Goal: Task Accomplishment & Management: Manage account settings

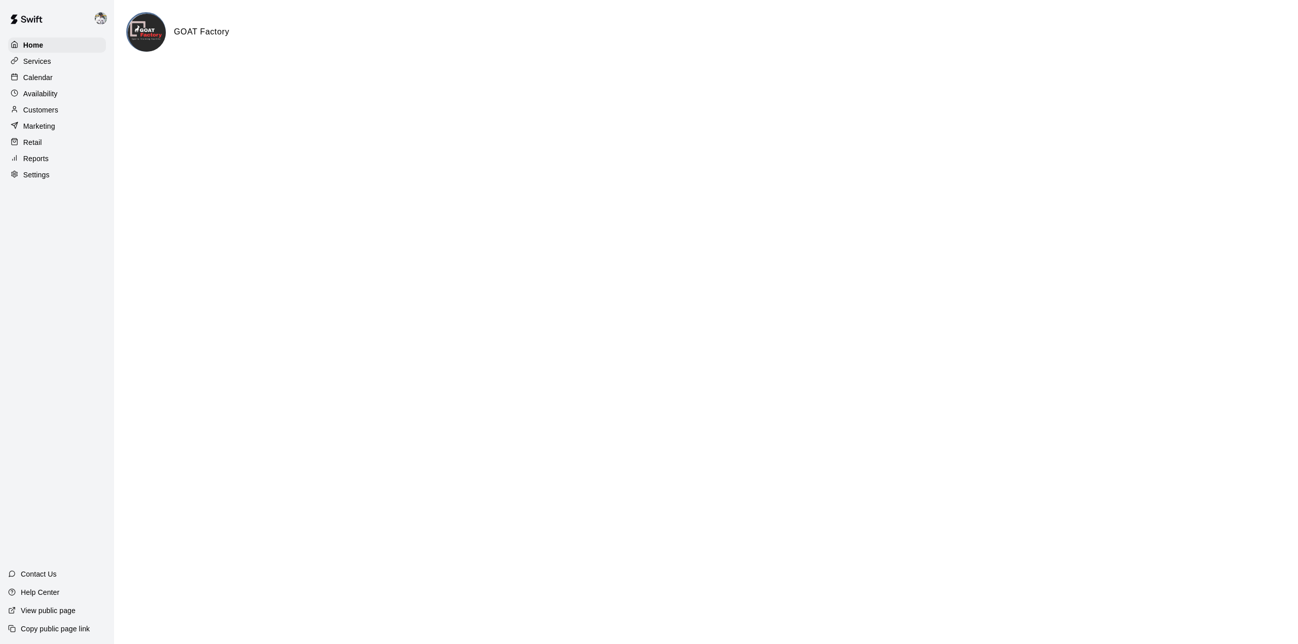
click at [40, 114] on p "Customers" at bounding box center [40, 110] width 35 height 10
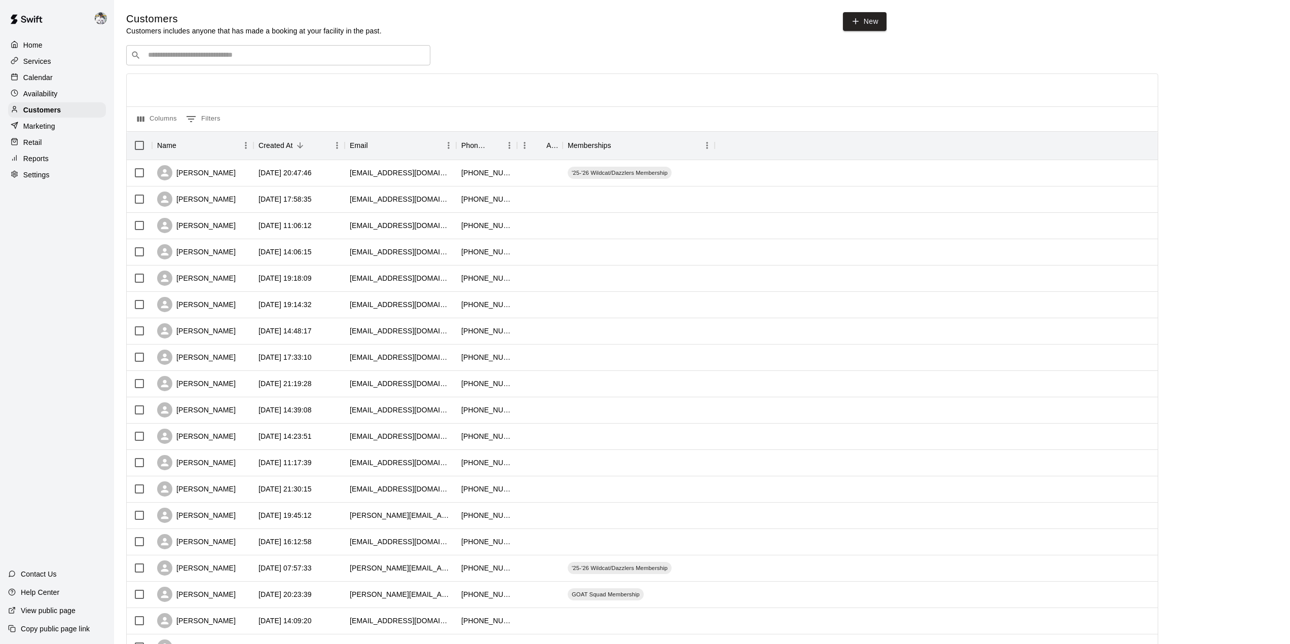
click at [41, 66] on p "Services" at bounding box center [37, 61] width 28 height 10
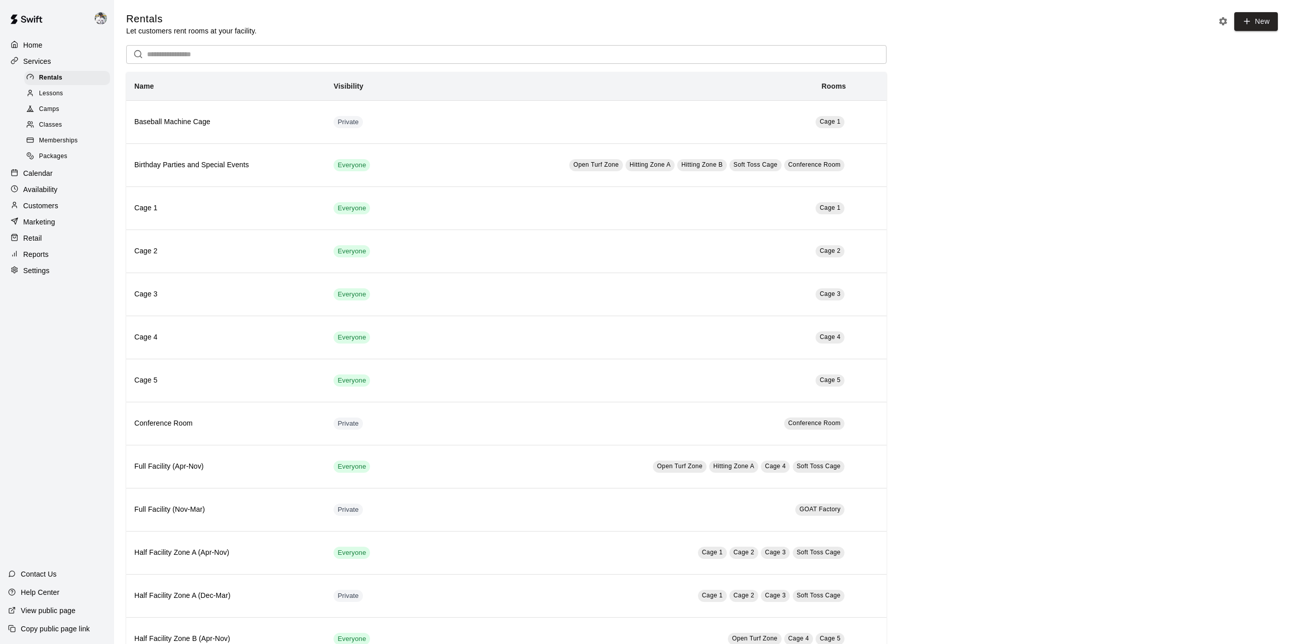
click at [46, 143] on span "Memberships" at bounding box center [58, 141] width 39 height 10
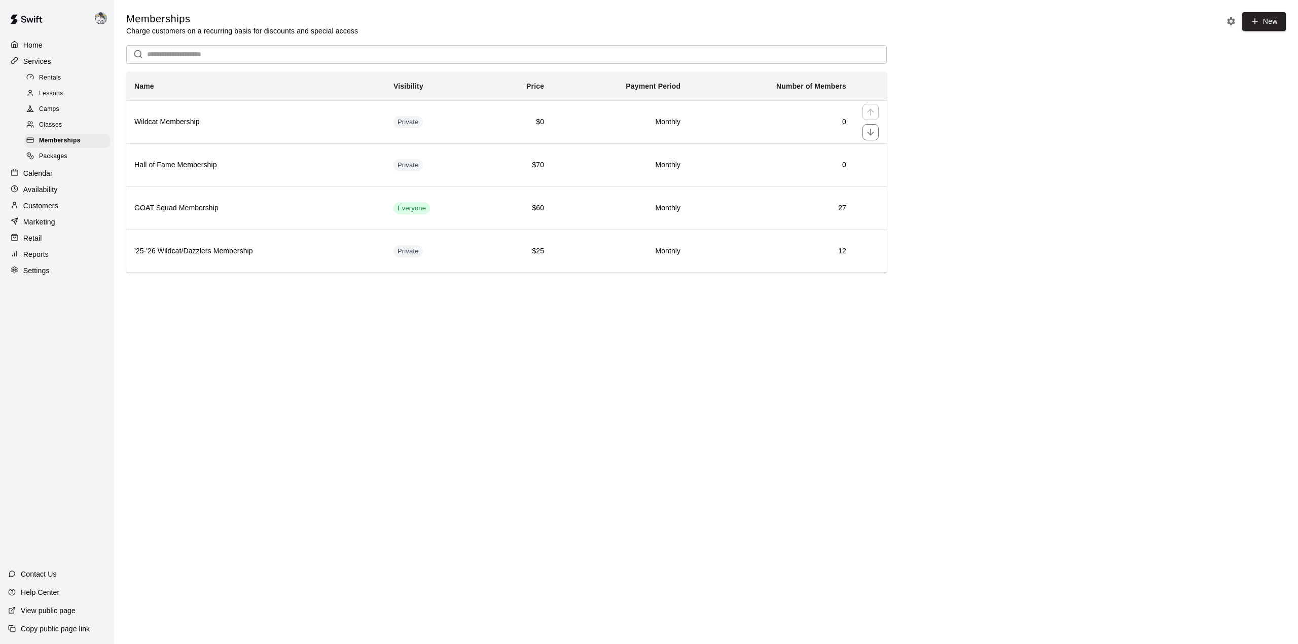
click at [173, 123] on h6 "Wildcat Membership" at bounding box center [255, 122] width 243 height 11
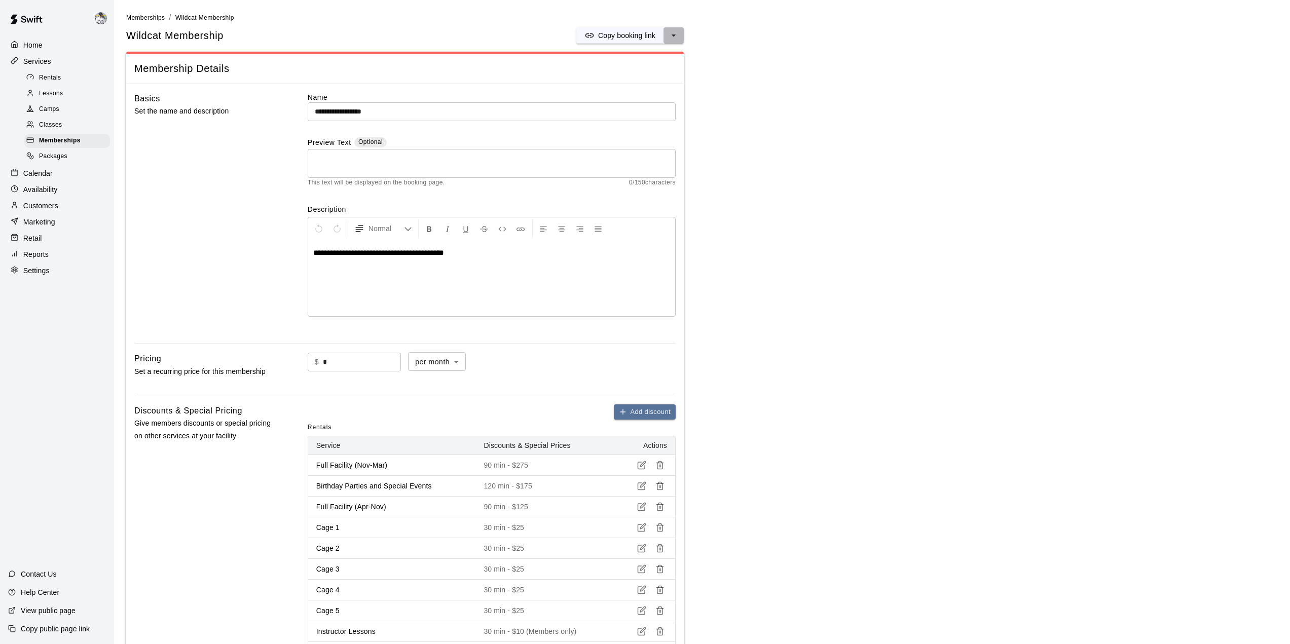
click at [682, 37] on button "select merge strategy" at bounding box center [674, 35] width 20 height 16
click at [467, 41] on div "Wildcat Membership Copy booking link Copy booking link Duplicate membership" at bounding box center [405, 35] width 558 height 16
click at [137, 18] on span "Memberships" at bounding box center [145, 17] width 39 height 7
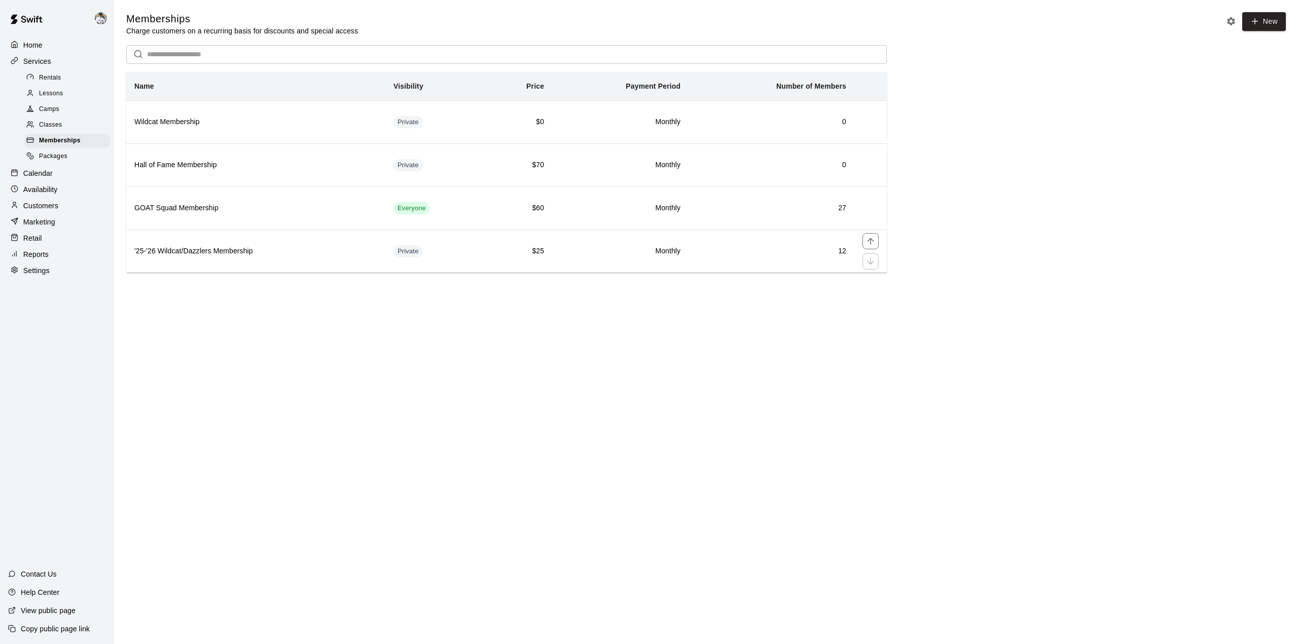
click at [164, 255] on h6 "'25-'26 Wildcat/Dazzlers Membership" at bounding box center [255, 251] width 243 height 11
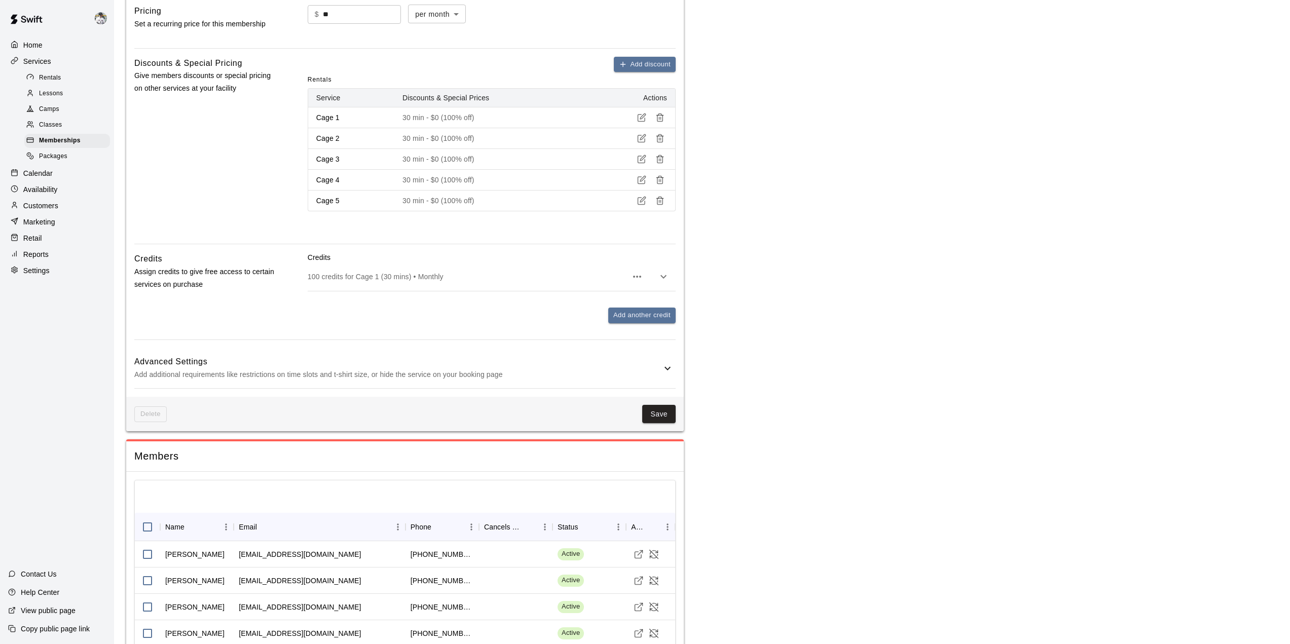
scroll to position [729, 0]
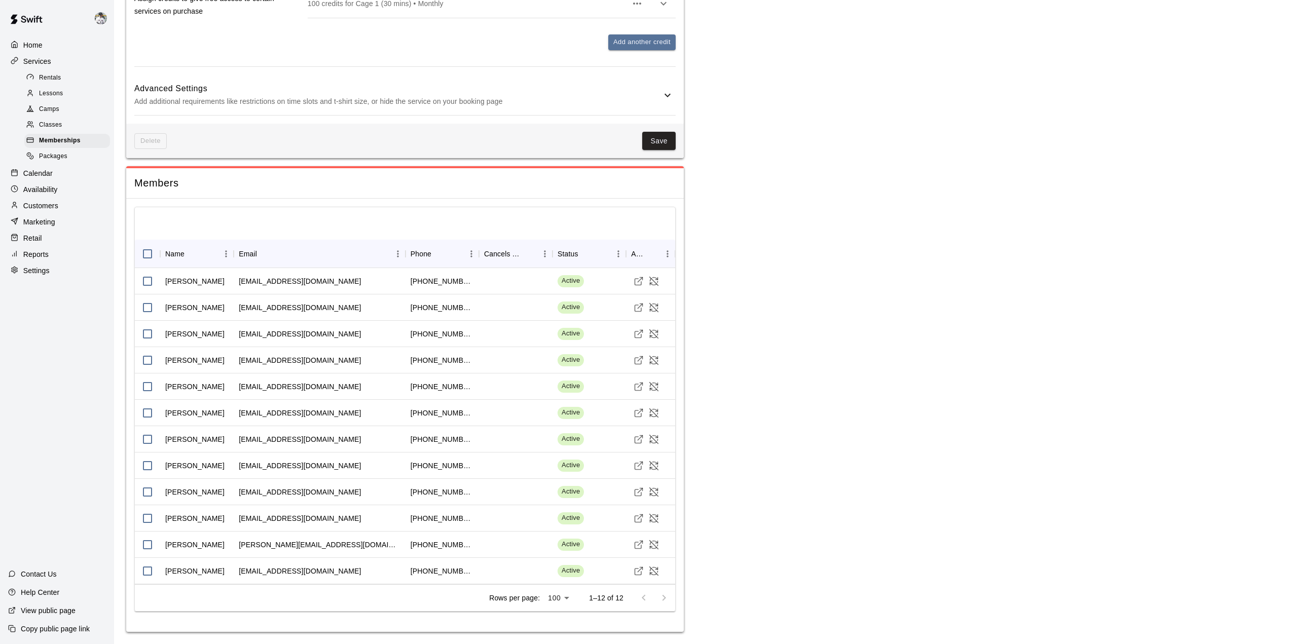
click at [667, 99] on icon at bounding box center [668, 95] width 12 height 12
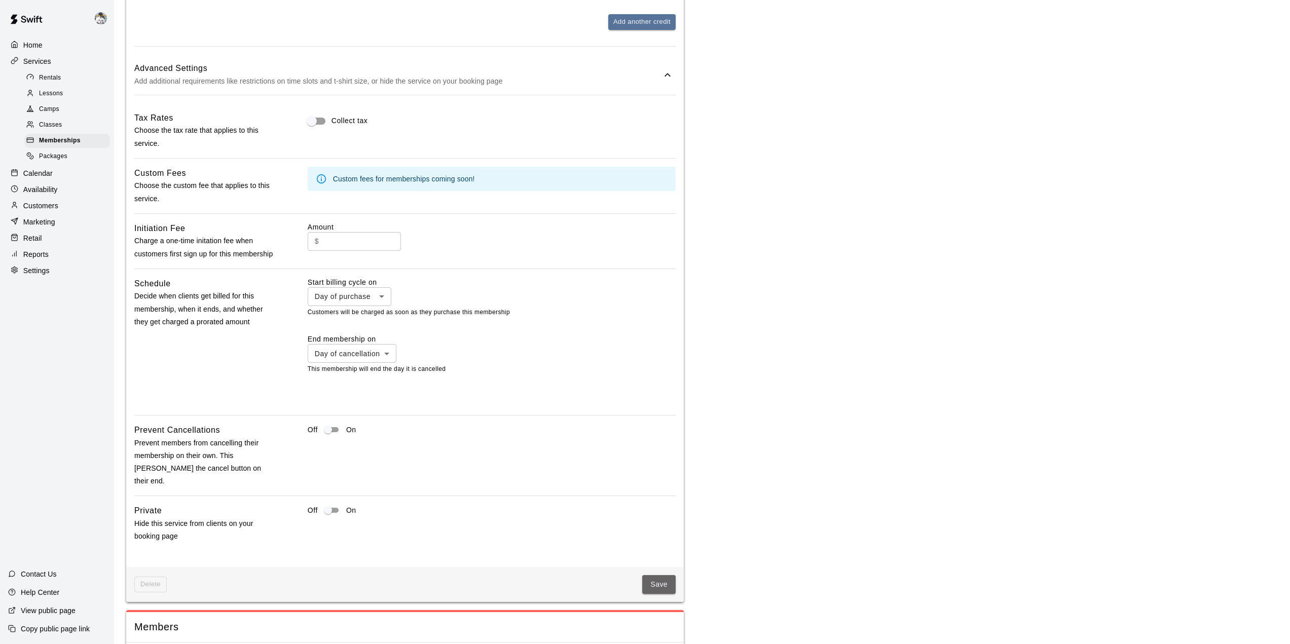
click at [657, 591] on button "Save" at bounding box center [658, 584] width 33 height 19
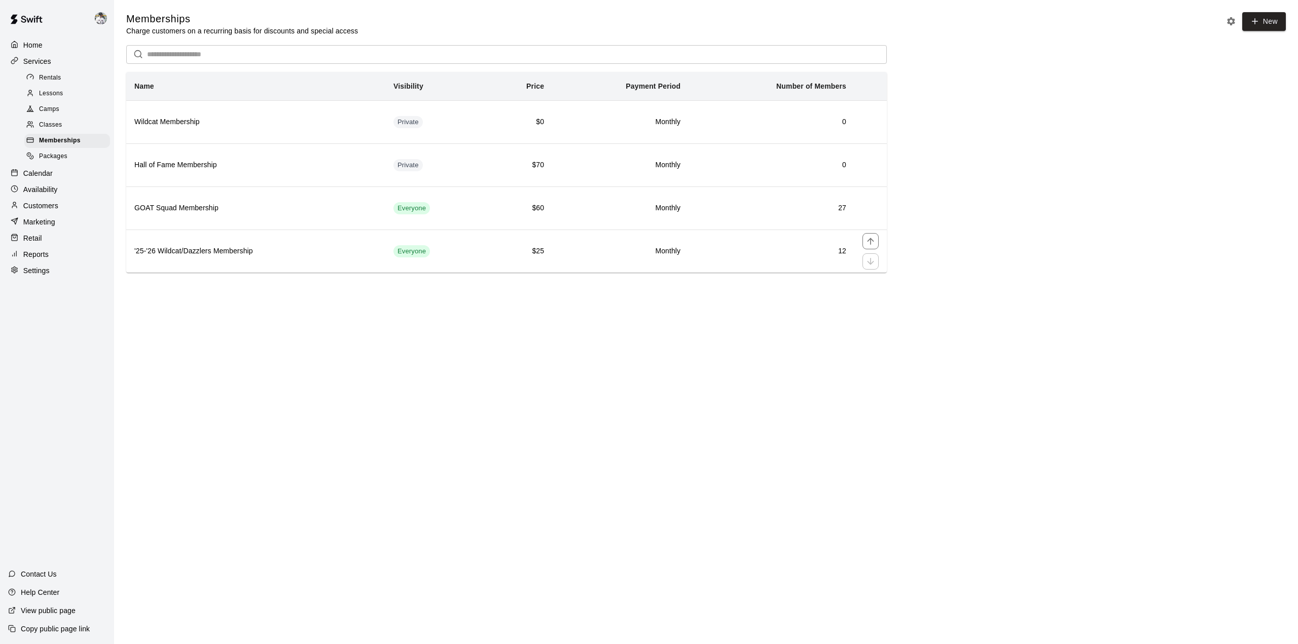
click at [190, 271] on th "'25-'26 Wildcat/Dazzlers Membership" at bounding box center [255, 251] width 259 height 43
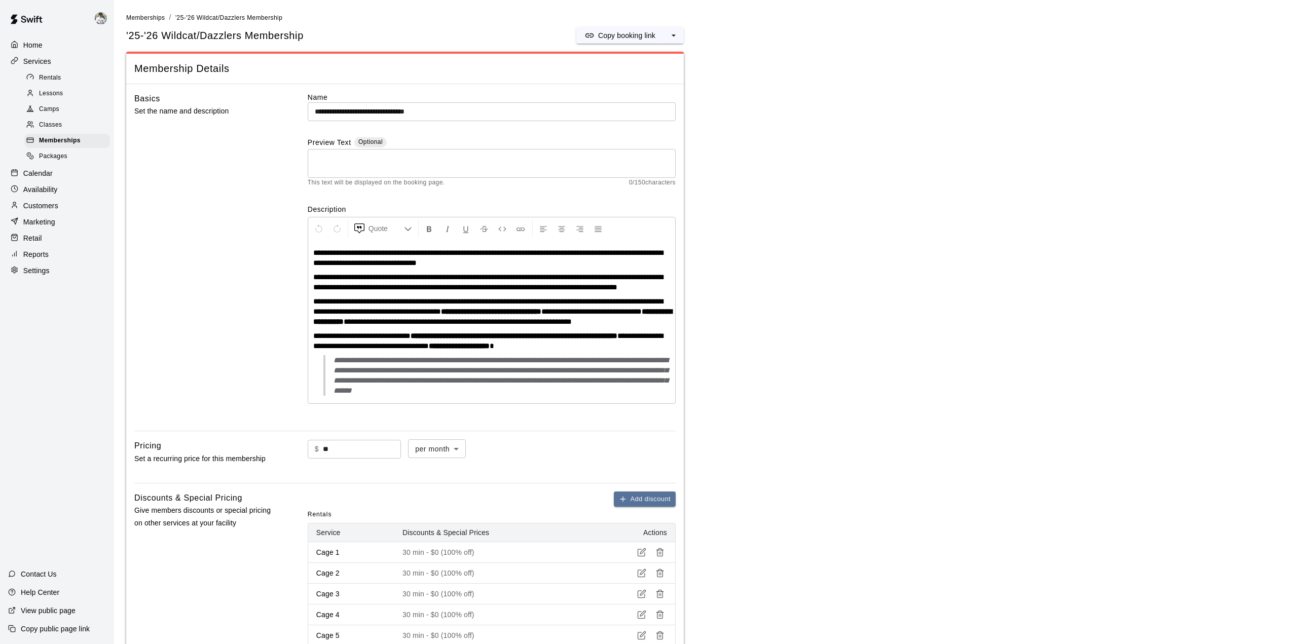
click at [625, 34] on p "Copy booking link" at bounding box center [626, 35] width 57 height 10
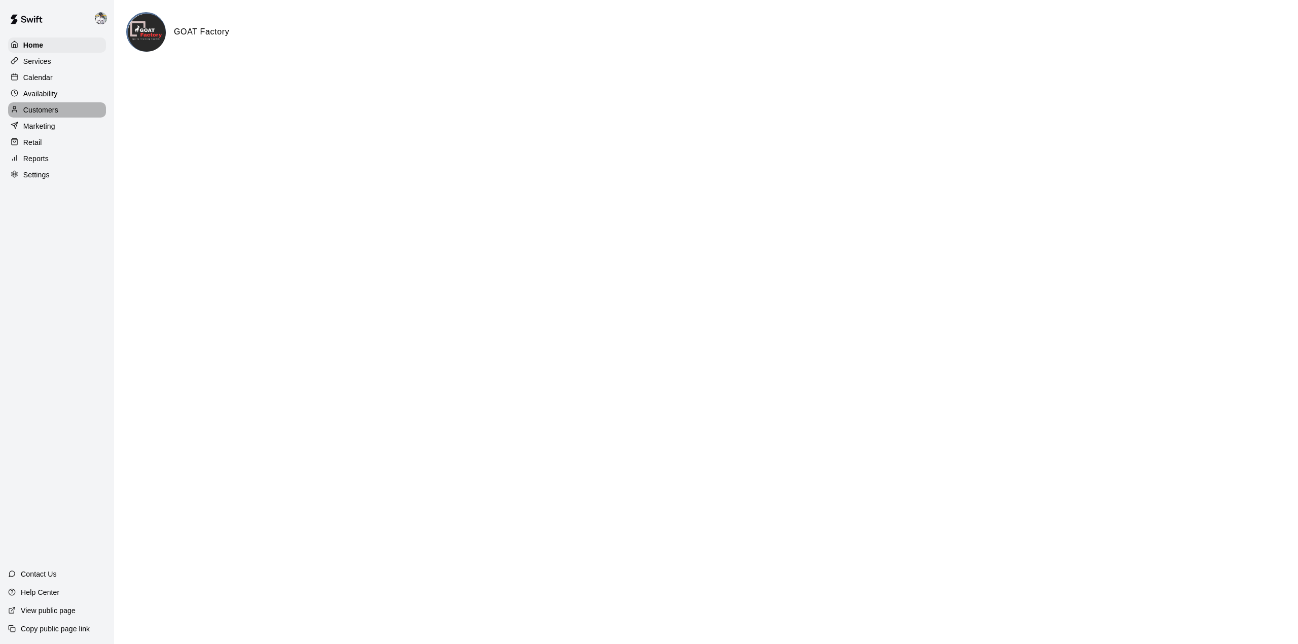
click at [46, 111] on p "Customers" at bounding box center [40, 110] width 35 height 10
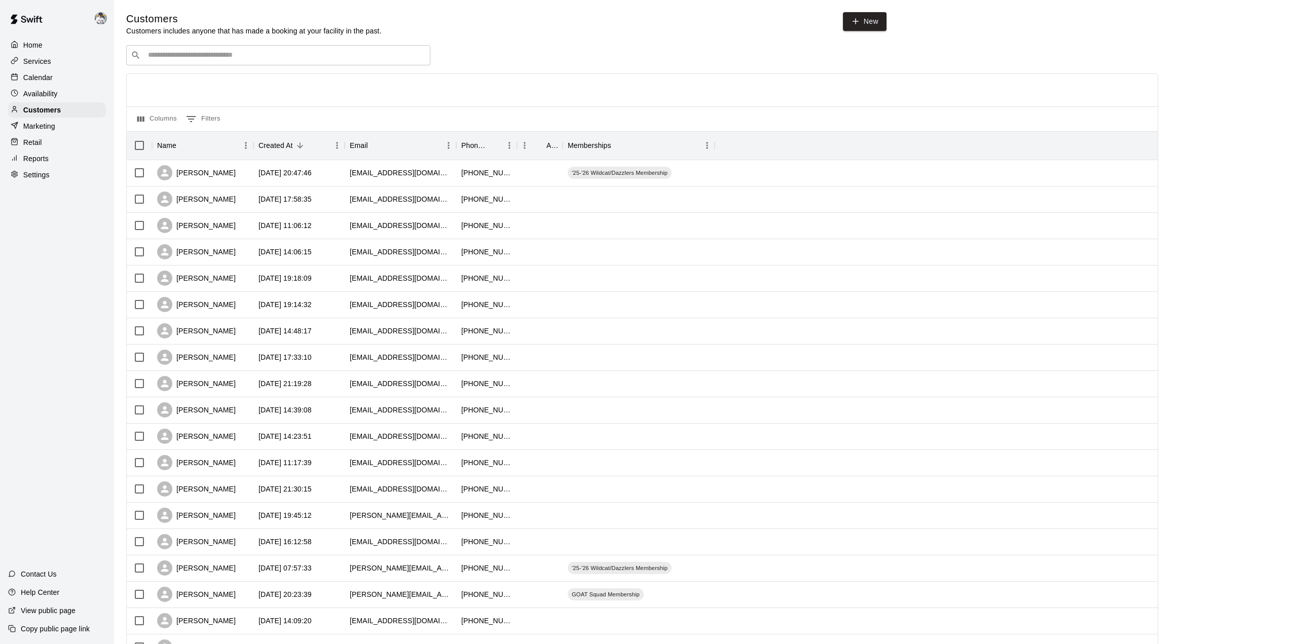
click at [304, 59] on input "Search customers by name or email" at bounding box center [285, 55] width 281 height 10
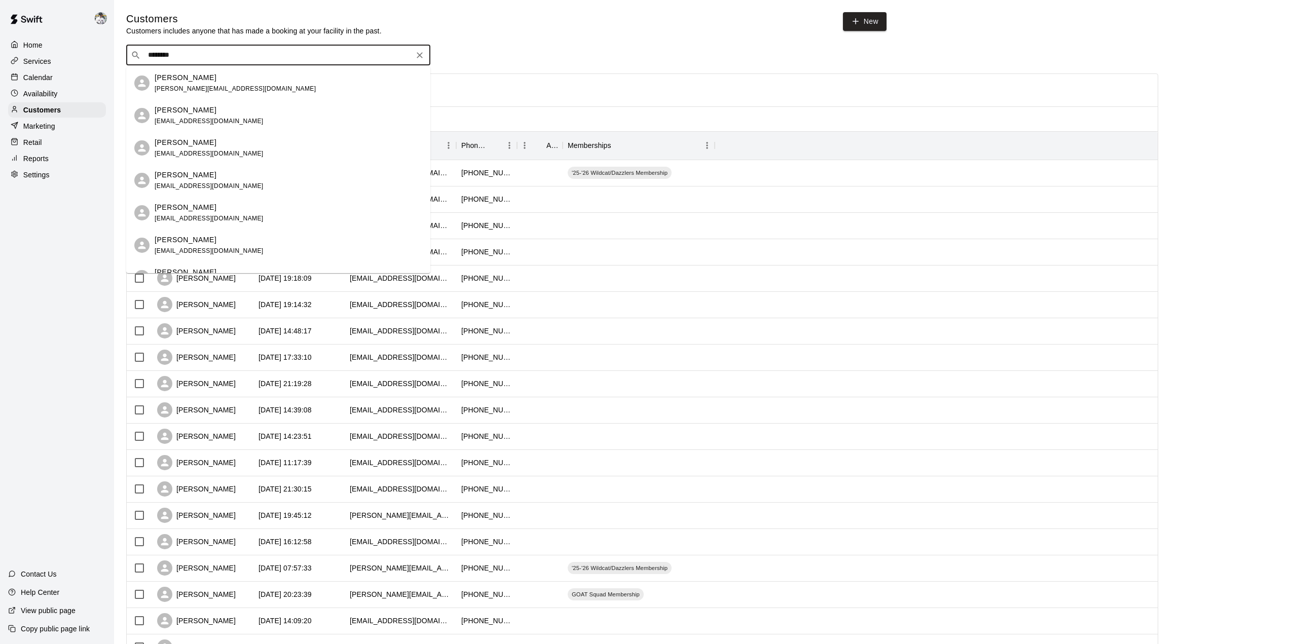
type input "*********"
click at [207, 149] on div "Dustin Timmermann timmermanndustin@hotmail.com" at bounding box center [209, 148] width 109 height 22
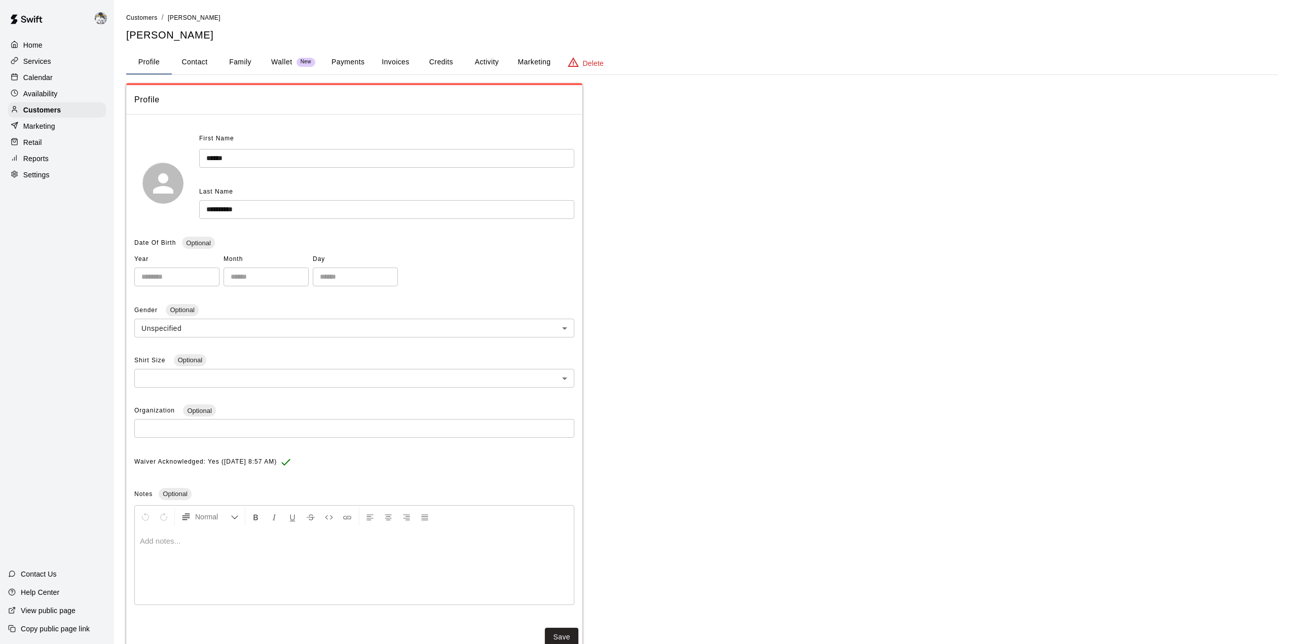
click at [236, 56] on button "Family" at bounding box center [241, 62] width 46 height 24
